Goal: Task Accomplishment & Management: Complete application form

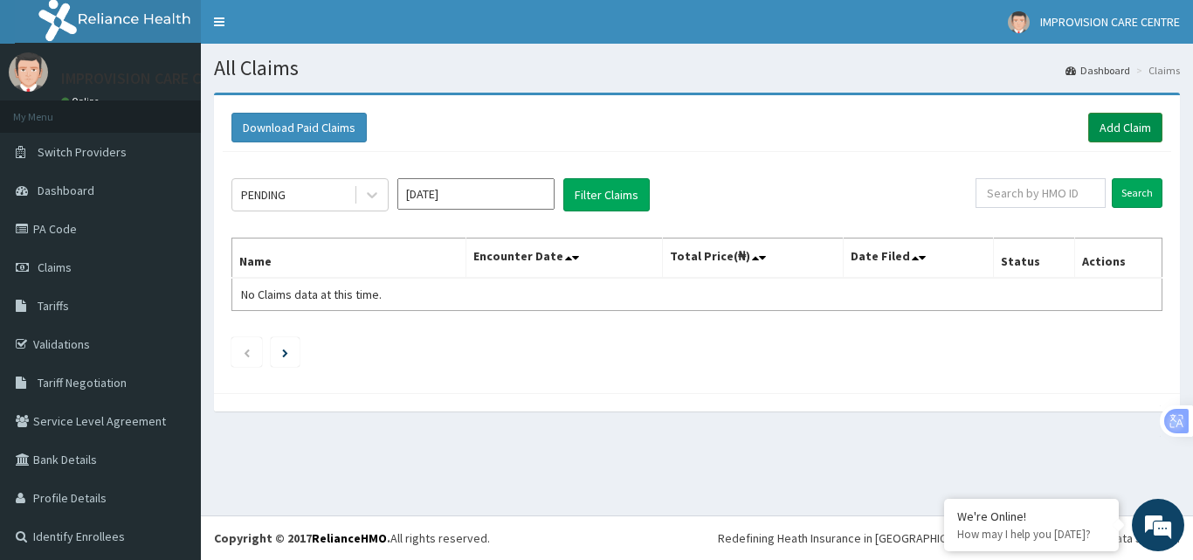
click at [1105, 130] on link "Add Claim" at bounding box center [1125, 128] width 74 height 30
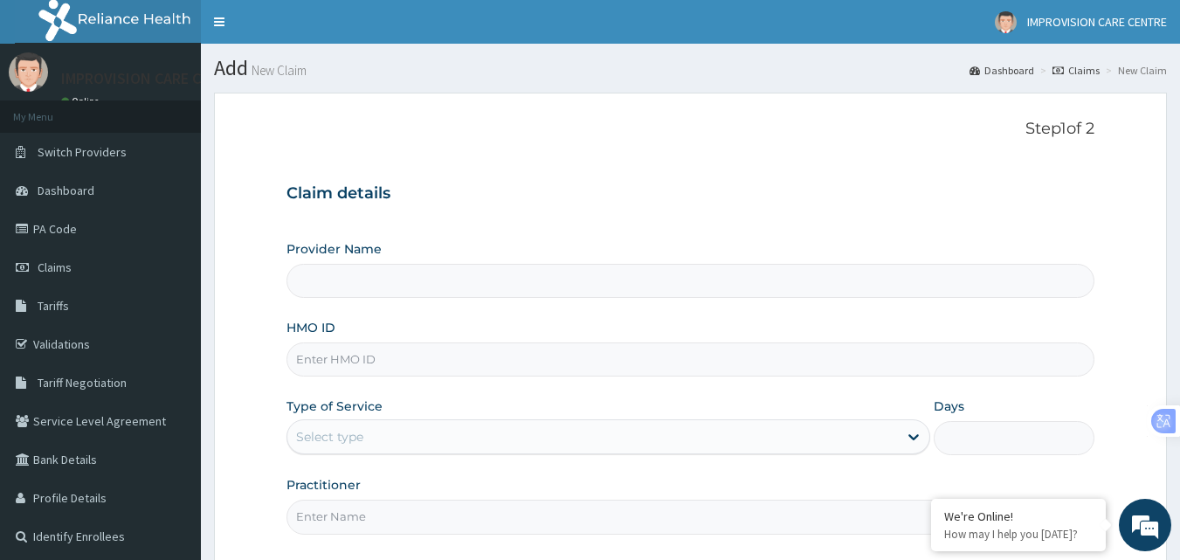
type input "IMPROVISION CARE CENTRE"
click at [423, 355] on input "HMO ID" at bounding box center [690, 359] width 809 height 34
type input "CID/10052/A"
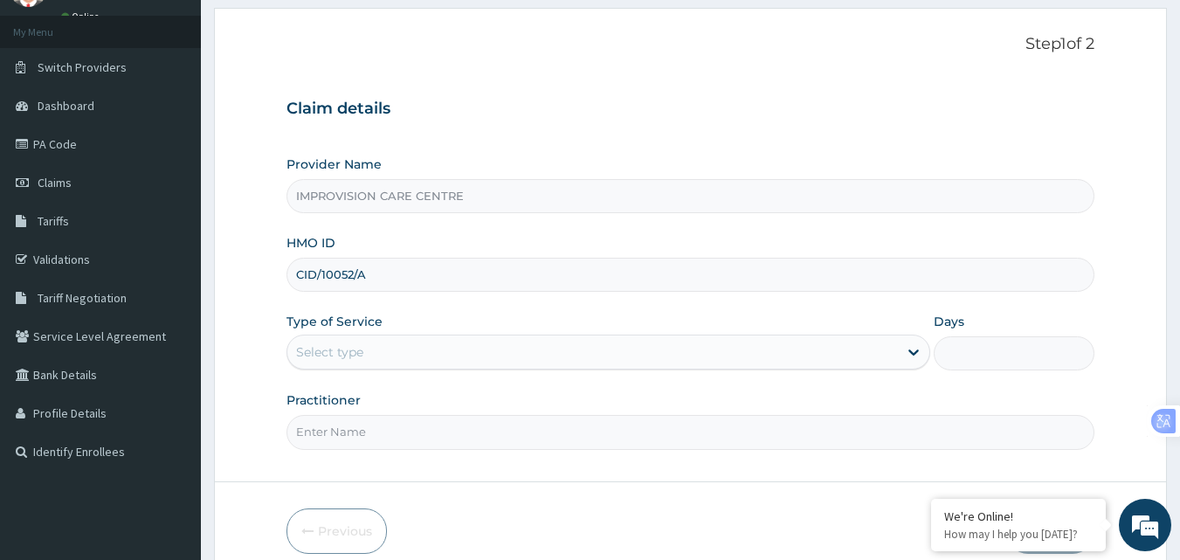
scroll to position [87, 0]
click at [432, 351] on div "Select type" at bounding box center [592, 349] width 610 height 28
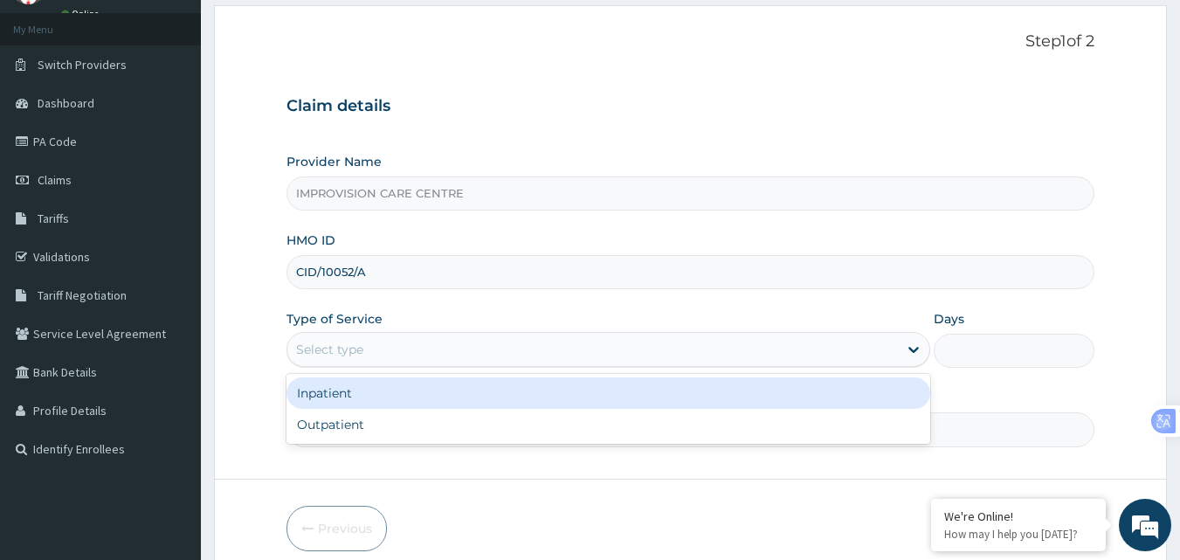
scroll to position [0, 0]
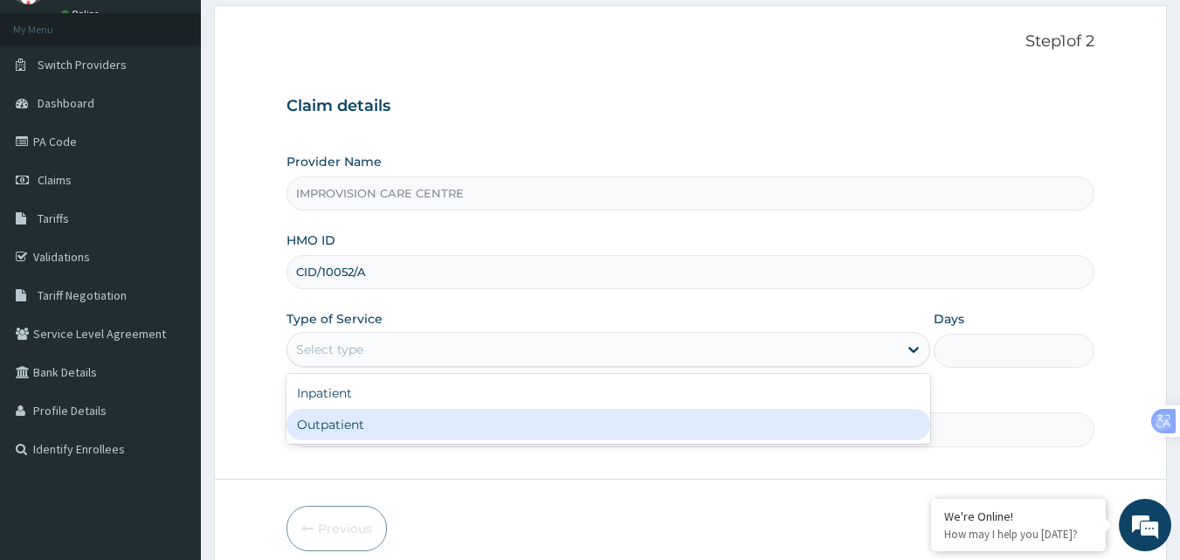
drag, startPoint x: 379, startPoint y: 424, endPoint x: 387, endPoint y: 419, distance: 9.4
click at [377, 424] on div "Outpatient" at bounding box center [608, 424] width 644 height 31
type input "1"
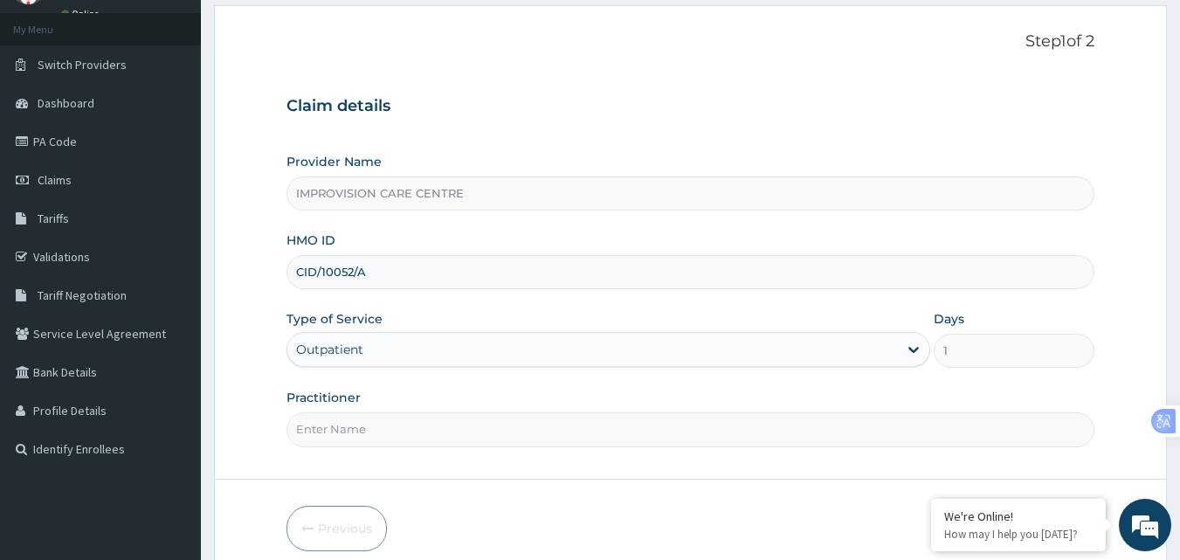
click at [437, 429] on input "Practitioner" at bounding box center [690, 429] width 809 height 34
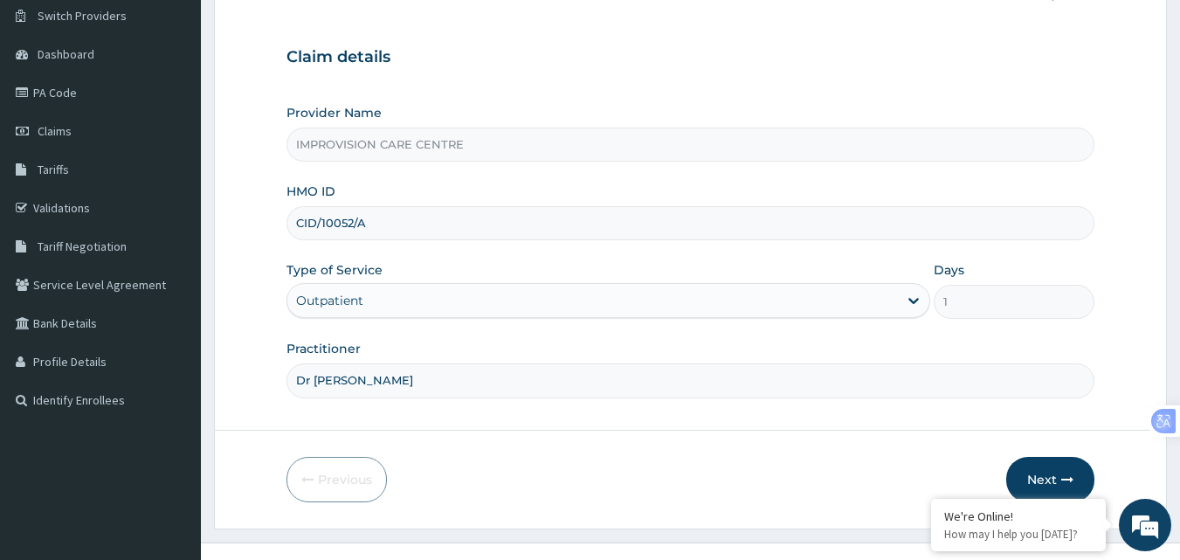
scroll to position [163, 0]
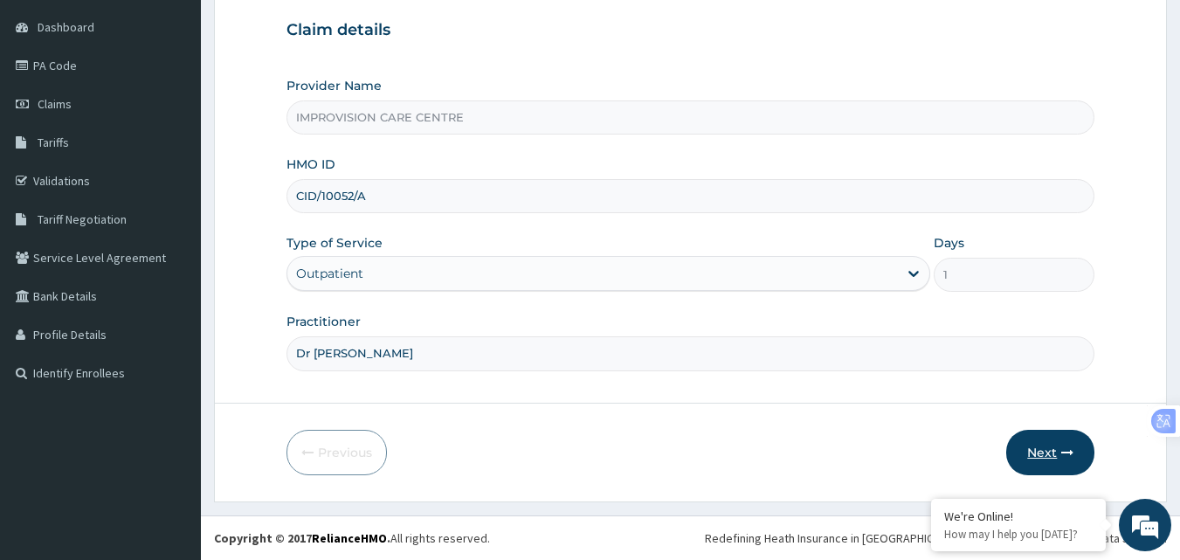
type input "Dr Treasure"
click at [1046, 448] on button "Next" at bounding box center [1050, 452] width 88 height 45
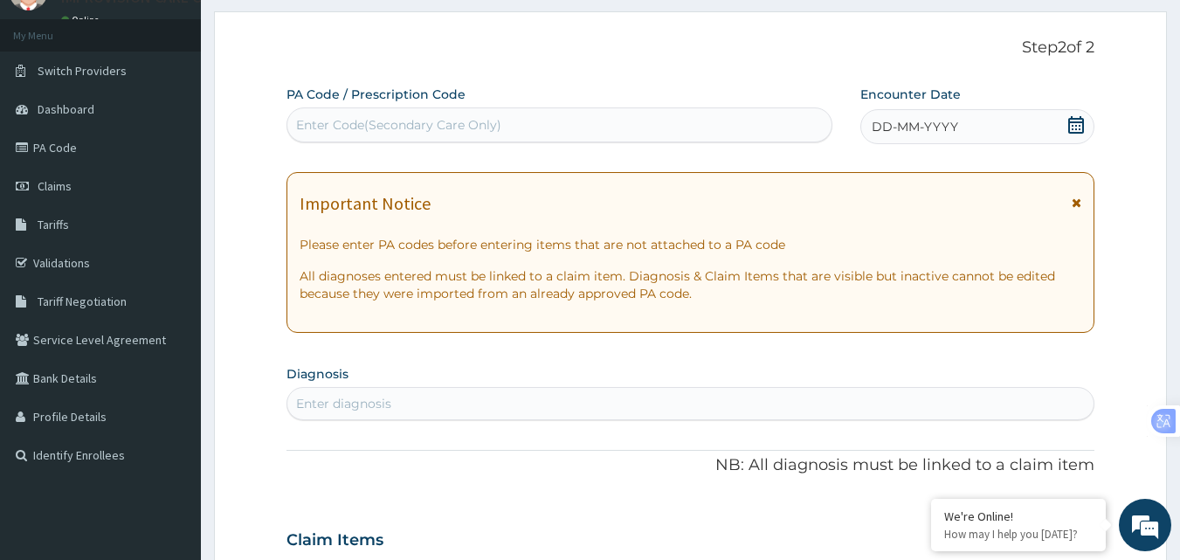
scroll to position [0, 0]
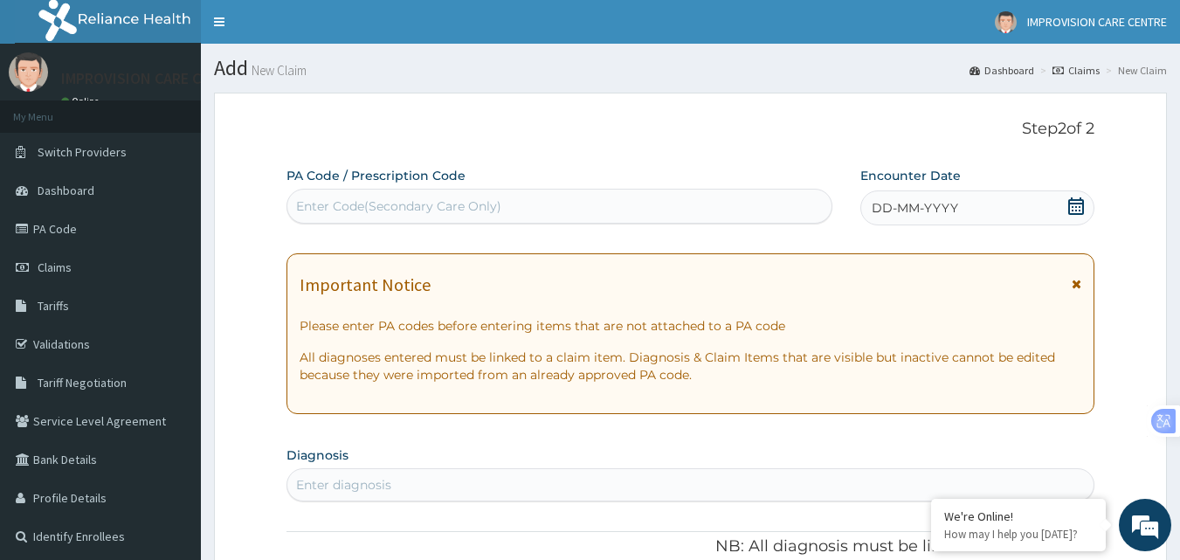
click at [516, 199] on div "Enter Code(Secondary Care Only)" at bounding box center [559, 206] width 545 height 28
paste input "text"
click at [549, 203] on div "Enter Code(Secondary Care Only)" at bounding box center [559, 206] width 545 height 28
drag, startPoint x: 501, startPoint y: 199, endPoint x: 388, endPoint y: 207, distance: 113.8
click at [388, 207] on div "Enter Code(Secondary Care Only)" at bounding box center [398, 205] width 205 height 17
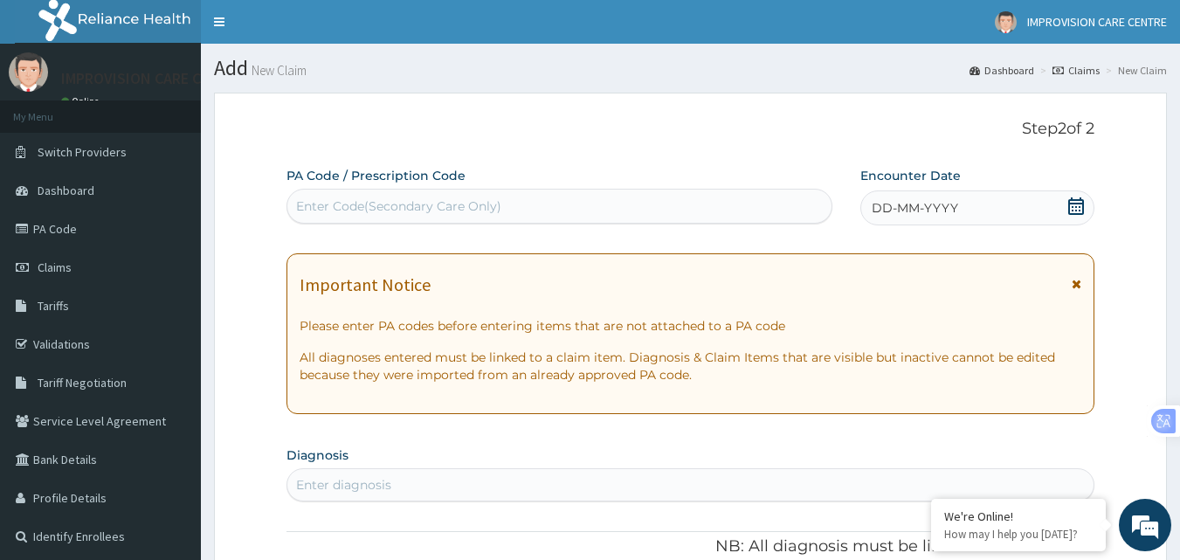
click at [389, 206] on div "Enter Code(Secondary Care Only)" at bounding box center [398, 205] width 205 height 17
paste input "PA/F80AA1"
type input "PA/F80AA1"
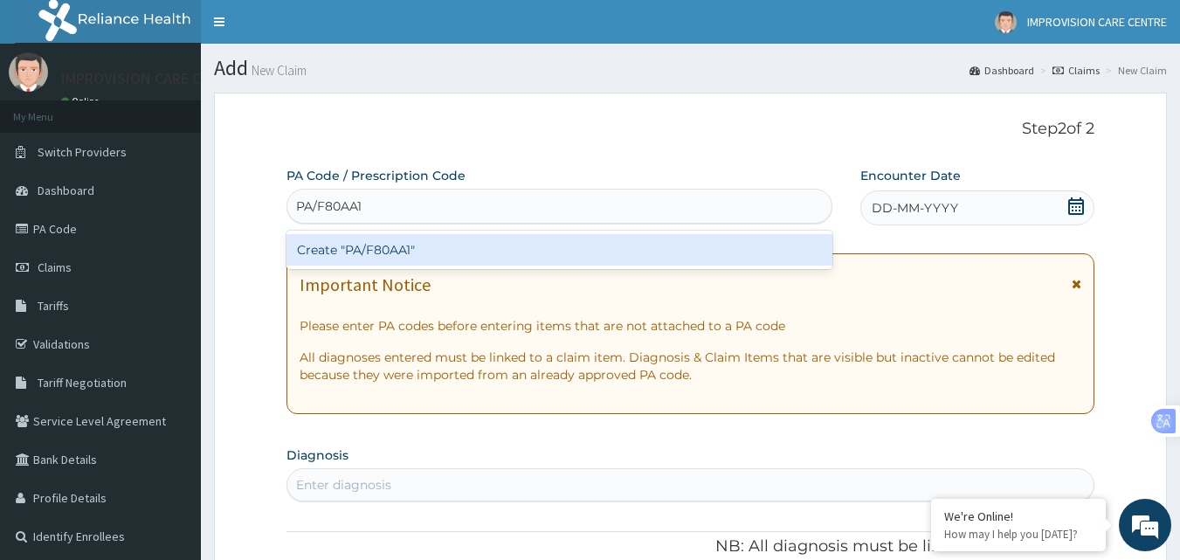
click at [343, 250] on div "Create "PA/F80AA1"" at bounding box center [559, 249] width 547 height 31
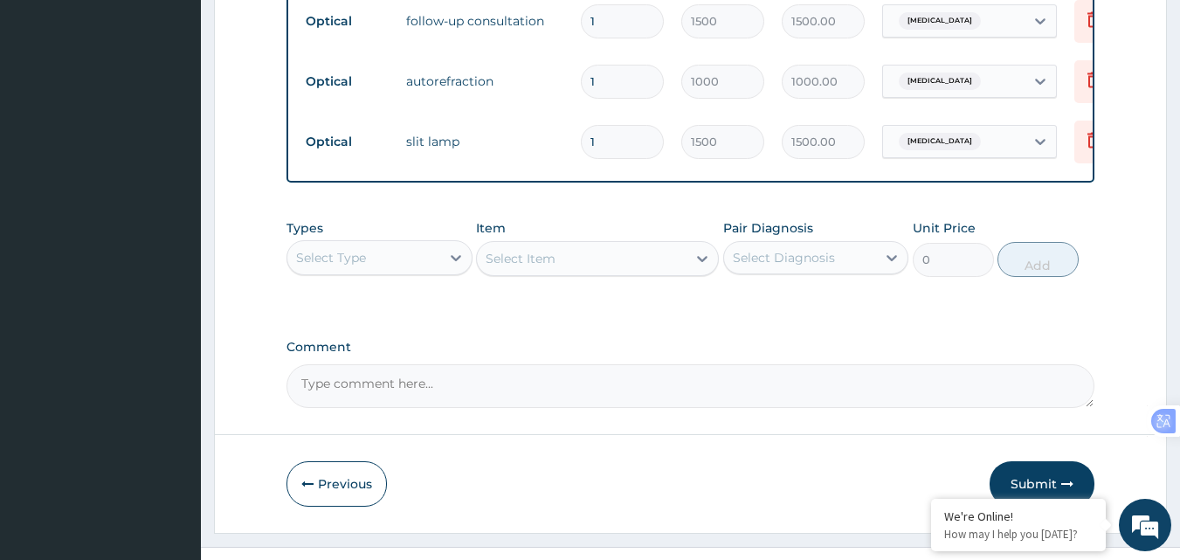
scroll to position [1006, 0]
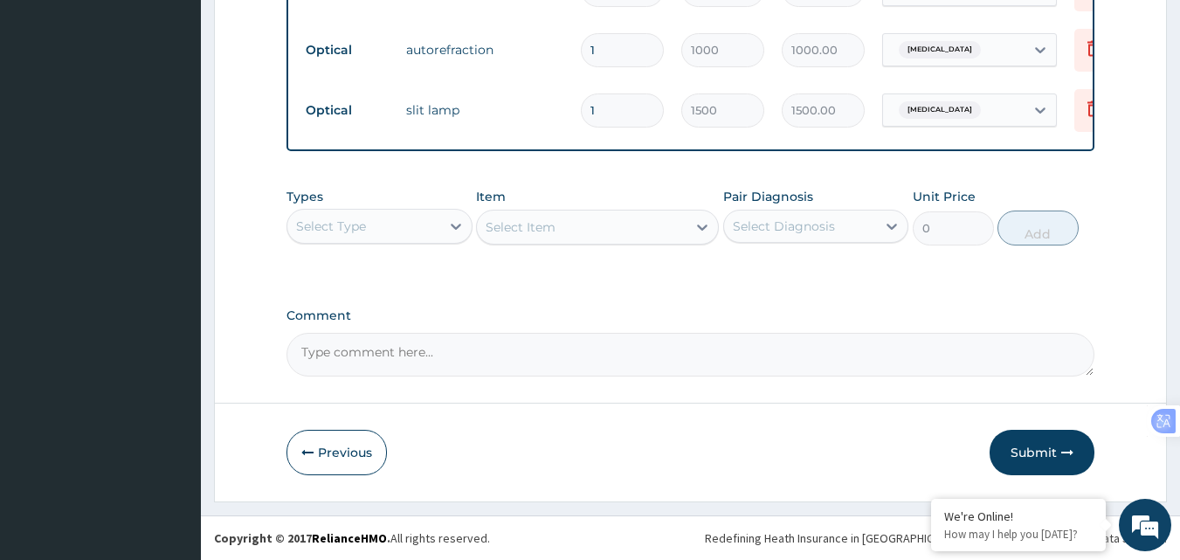
click at [385, 233] on div "Select Type" at bounding box center [363, 226] width 153 height 28
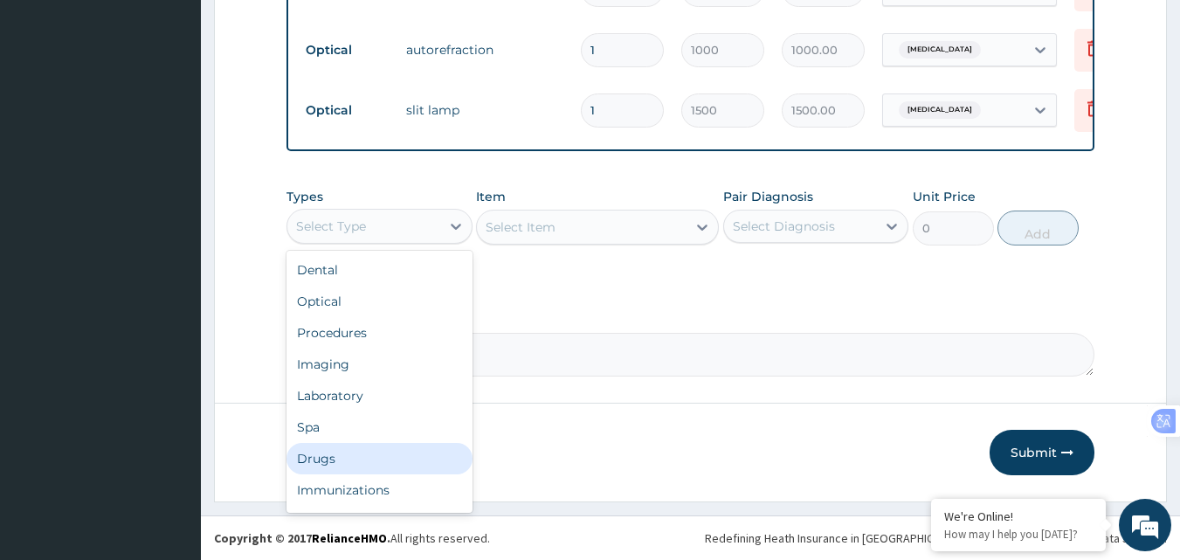
drag, startPoint x: 330, startPoint y: 465, endPoint x: 339, endPoint y: 438, distance: 28.4
click at [332, 461] on div "Drugs" at bounding box center [379, 458] width 186 height 31
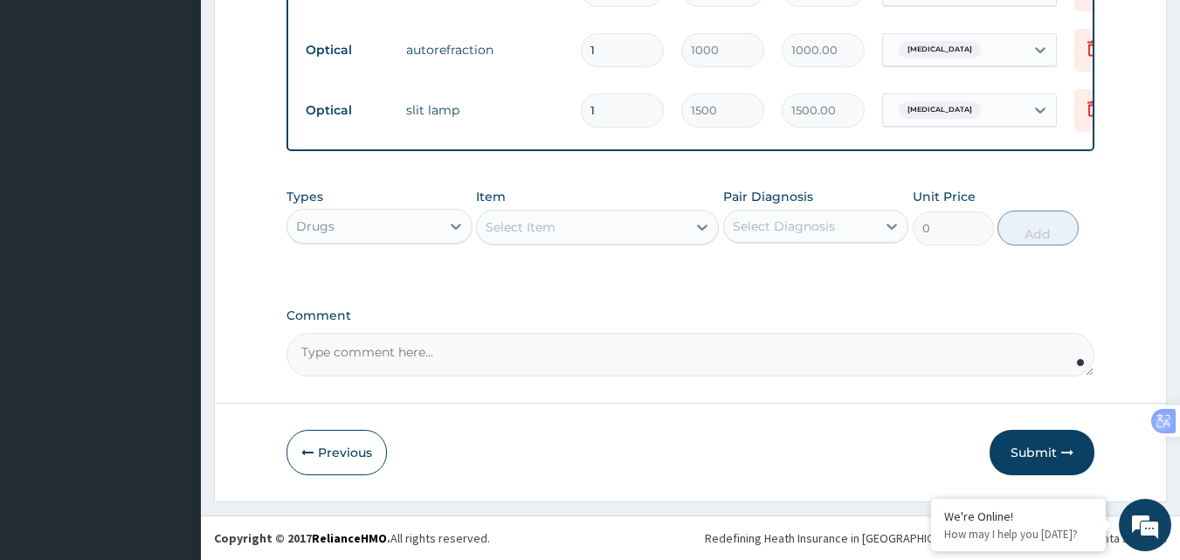
click at [517, 357] on textarea "Comment" at bounding box center [690, 355] width 809 height 44
type textarea "c"
type textarea "C"
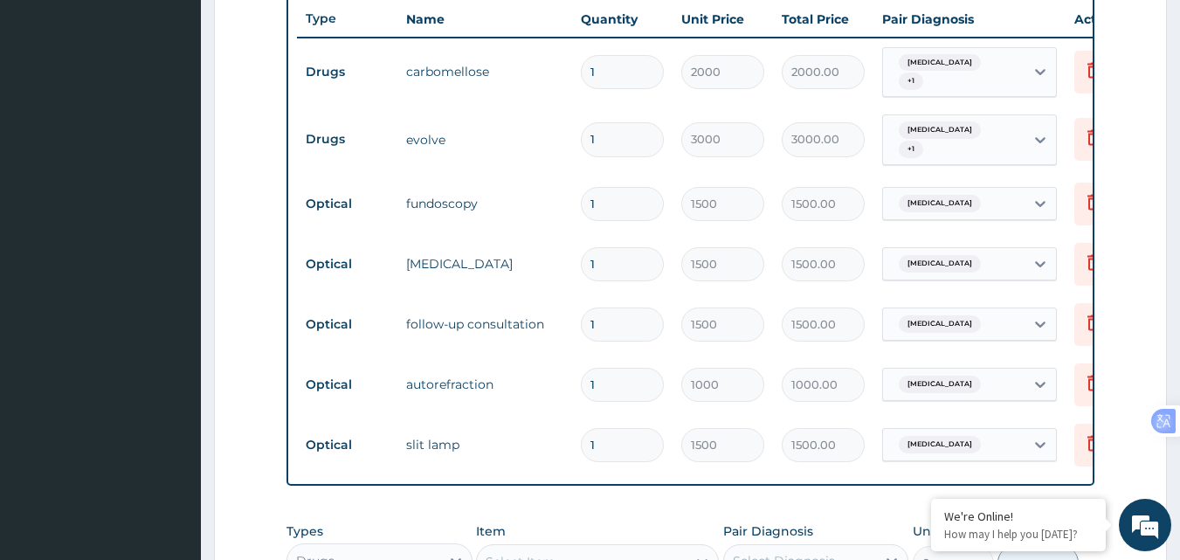
scroll to position [657, 0]
click at [540, 465] on tr "Optical slit lamp 1 1500 1500.00 Ocular hypertension Delete" at bounding box center [725, 447] width 856 height 60
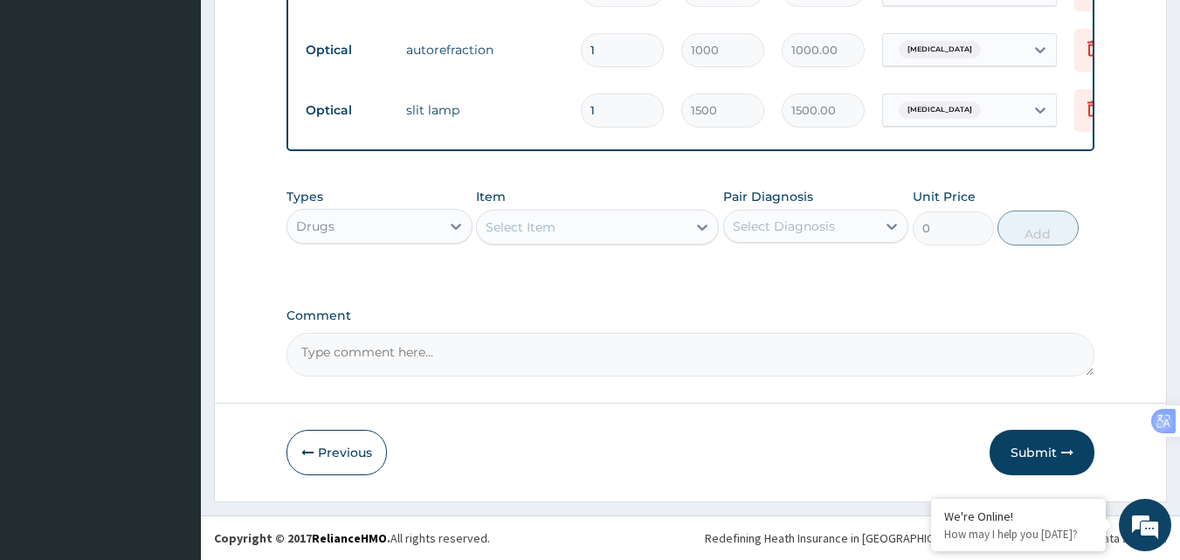
scroll to position [1006, 0]
click at [1034, 454] on button "Submit" at bounding box center [1041, 452] width 105 height 45
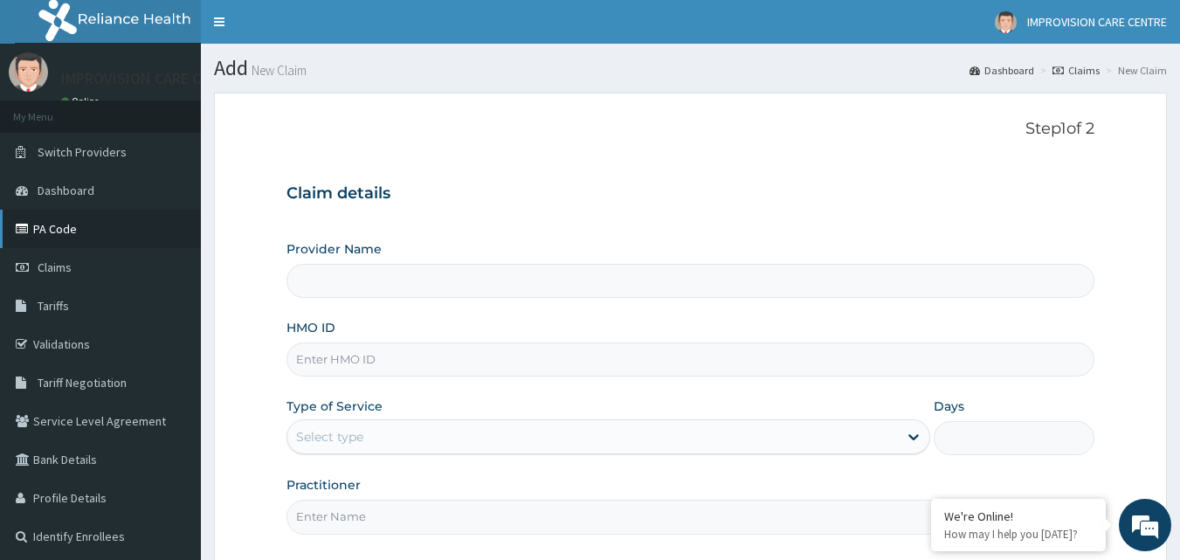
click at [71, 224] on link "PA Code" at bounding box center [100, 229] width 201 height 38
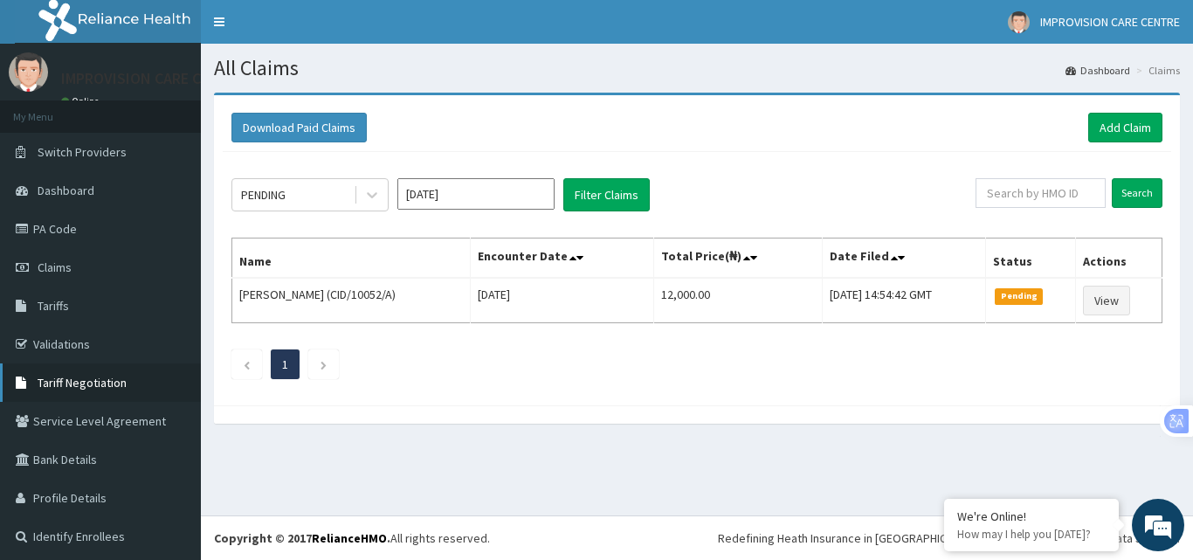
click at [137, 387] on link "Tariff Negotiation" at bounding box center [100, 382] width 201 height 38
